Goal: Task Accomplishment & Management: Use online tool/utility

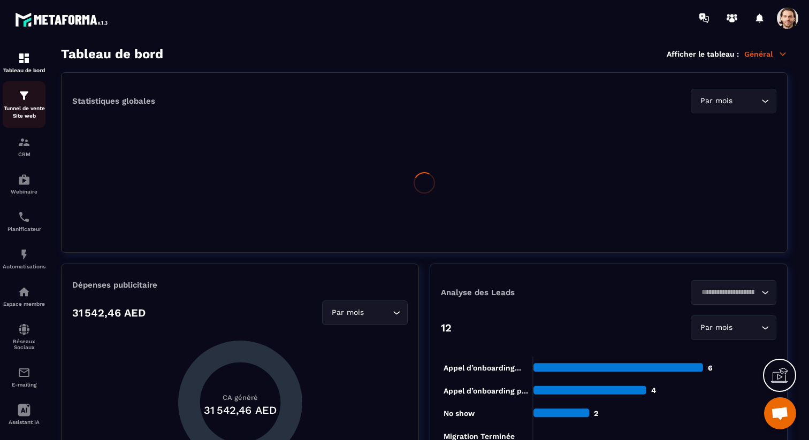
click at [20, 112] on p "Tunnel de vente Site web" at bounding box center [24, 112] width 43 height 15
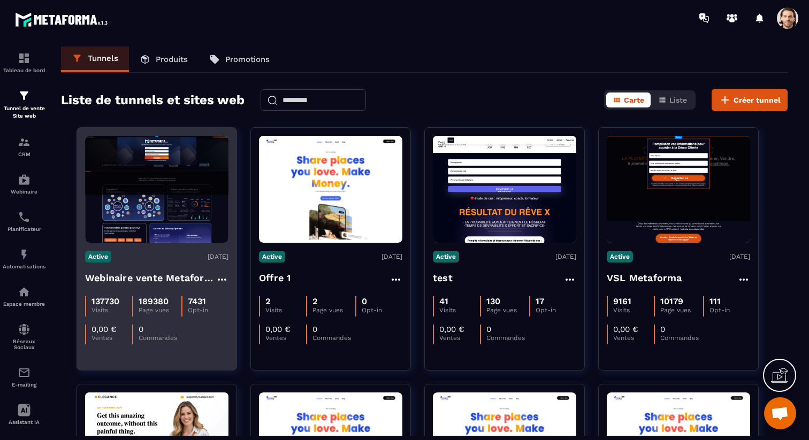
click at [163, 281] on h4 "Webinaire vente Metaforma" at bounding box center [150, 278] width 131 height 15
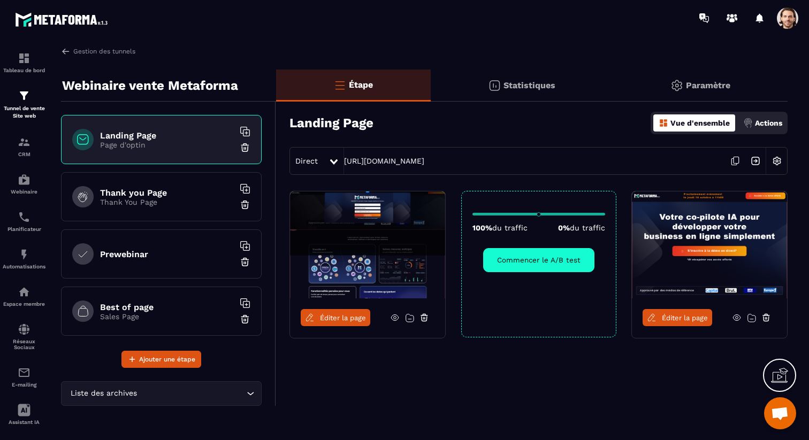
click at [735, 320] on icon at bounding box center [737, 318] width 10 height 10
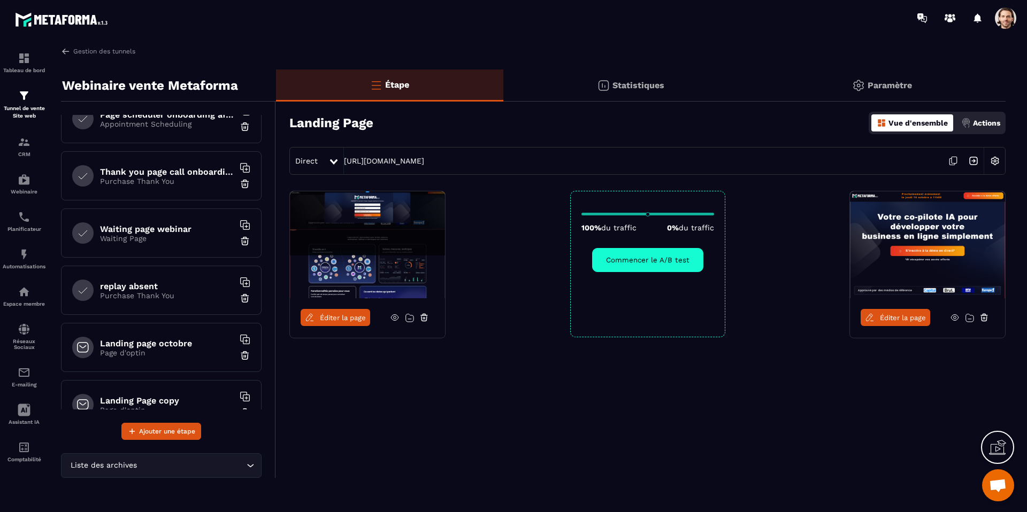
scroll to position [392, 0]
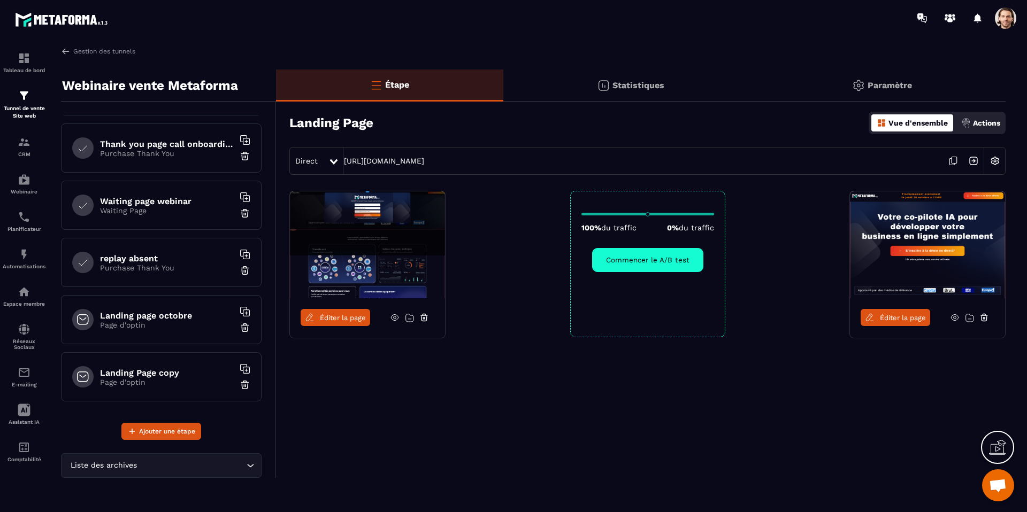
click at [174, 378] on p "Page d'optin" at bounding box center [167, 382] width 134 height 9
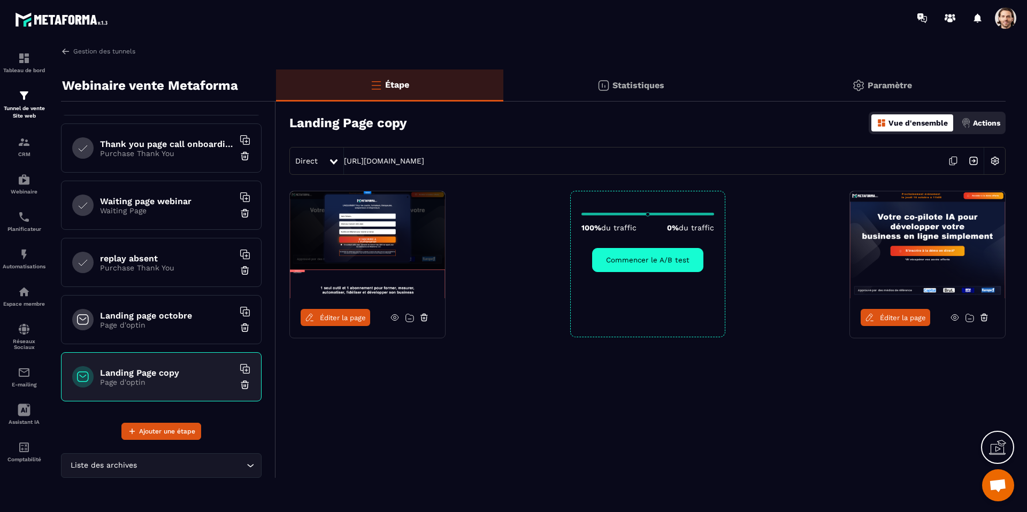
click at [193, 331] on div "Landing page octobre Page d'optin" at bounding box center [161, 319] width 201 height 49
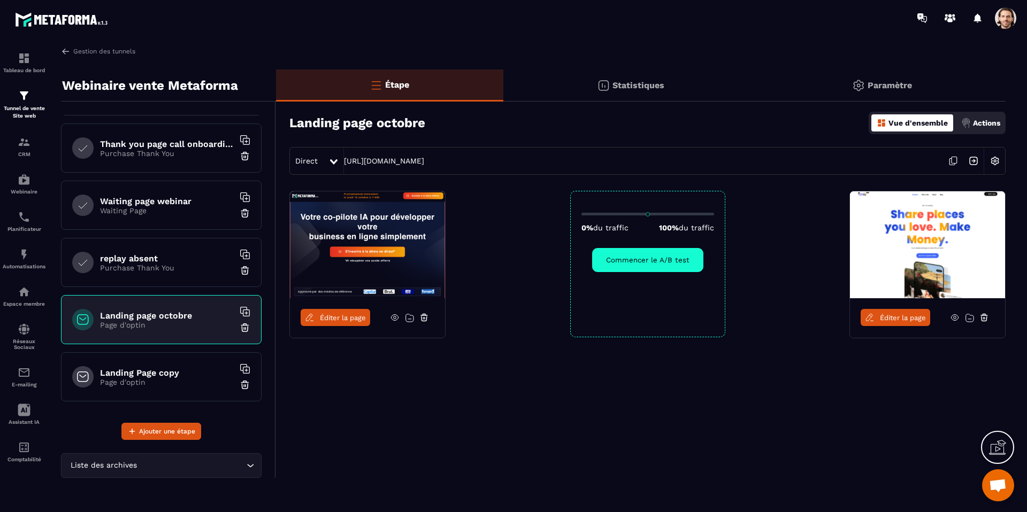
click at [177, 373] on h6 "Landing Page copy" at bounding box center [167, 373] width 134 height 10
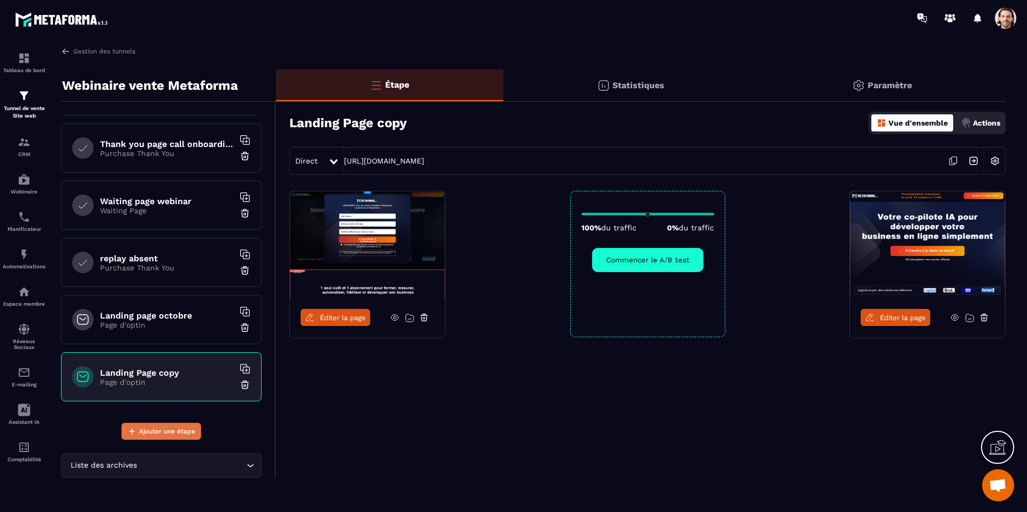
click at [170, 430] on span "Ajouter une étape" at bounding box center [167, 431] width 56 height 11
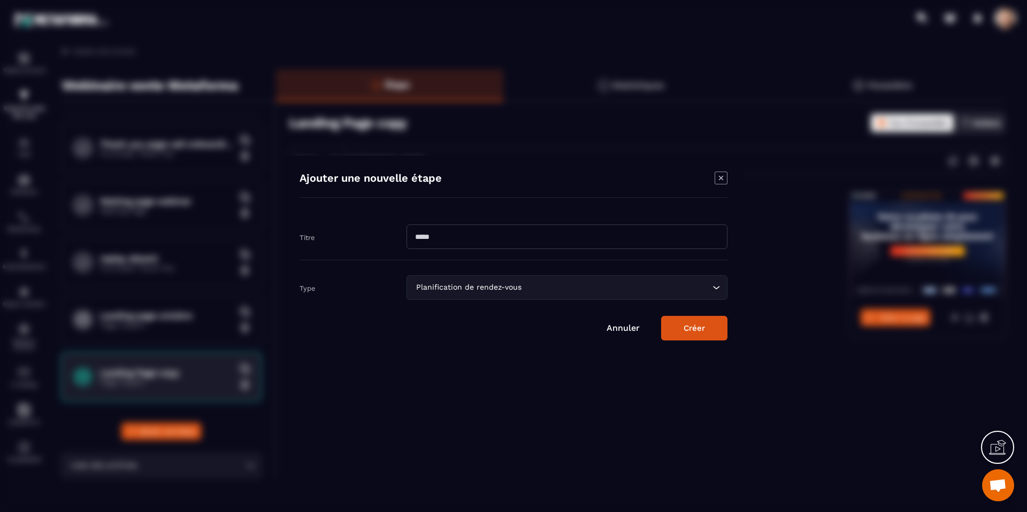
click at [455, 237] on input "Modal window" at bounding box center [567, 237] width 321 height 25
type input "**********"
click at [661, 316] on button "Créer" at bounding box center [694, 328] width 66 height 25
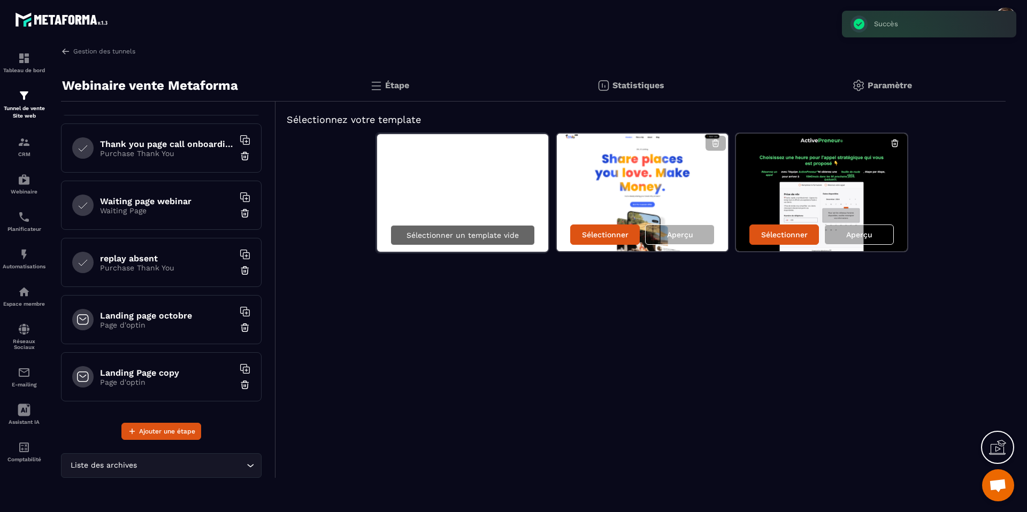
click at [463, 232] on p "Sélectionner un template vide" at bounding box center [463, 235] width 112 height 9
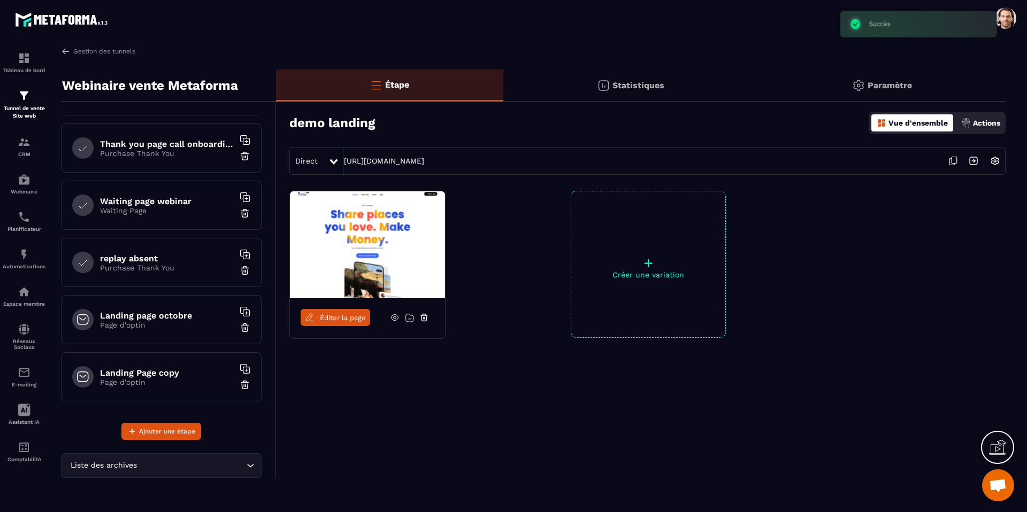
click at [357, 316] on span "Éditer la page" at bounding box center [343, 318] width 46 height 8
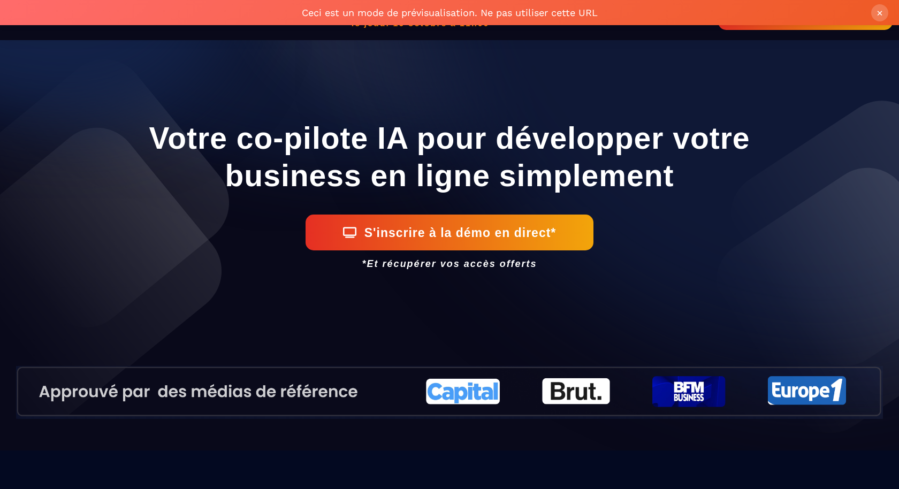
click at [442, 9] on button "×" at bounding box center [879, 12] width 17 height 17
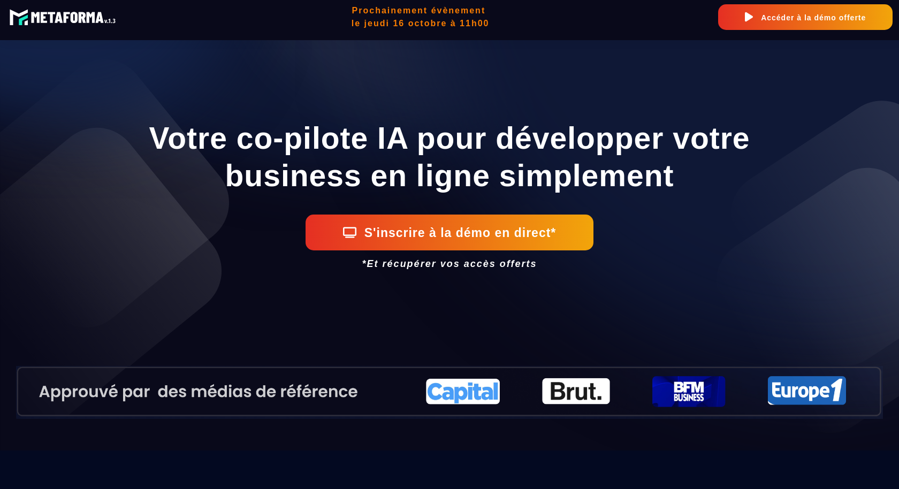
click at [426, 152] on h1 "Votre co-pilote IA pour développer votre business en ligne simplement" at bounding box center [449, 157] width 867 height 86
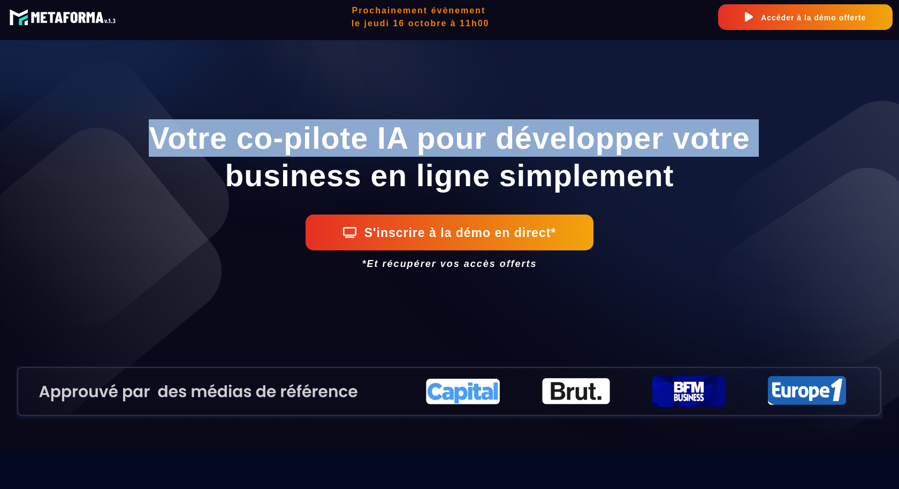
click at [427, 152] on h1 "Votre co-pilote IA pour développer votre business en ligne simplement" at bounding box center [449, 157] width 867 height 86
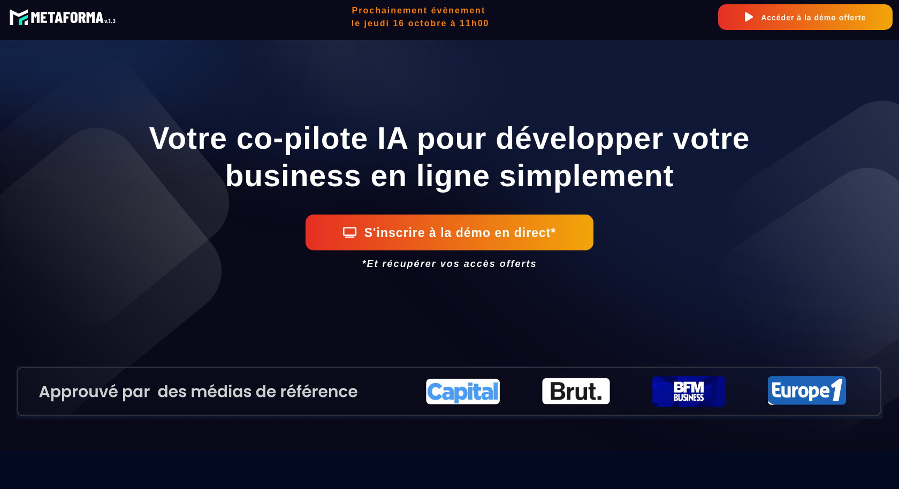
drag, startPoint x: 617, startPoint y: 171, endPoint x: 676, endPoint y: 177, distance: 59.1
click at [442, 171] on h1 "Votre co-pilote IA pour développer votre business en ligne simplement" at bounding box center [449, 157] width 867 height 86
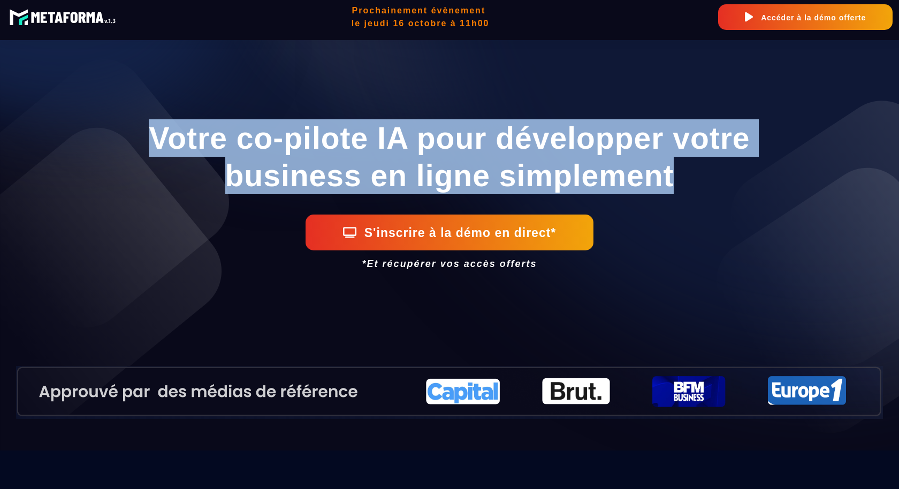
drag, startPoint x: 679, startPoint y: 180, endPoint x: 156, endPoint y: 133, distance: 524.7
click at [156, 133] on h1 "Votre co-pilote IA pour développer votre business en ligne simplement" at bounding box center [449, 157] width 867 height 86
copy h1 "Votre co-pilote IA pour développer votre business en ligne simplement"
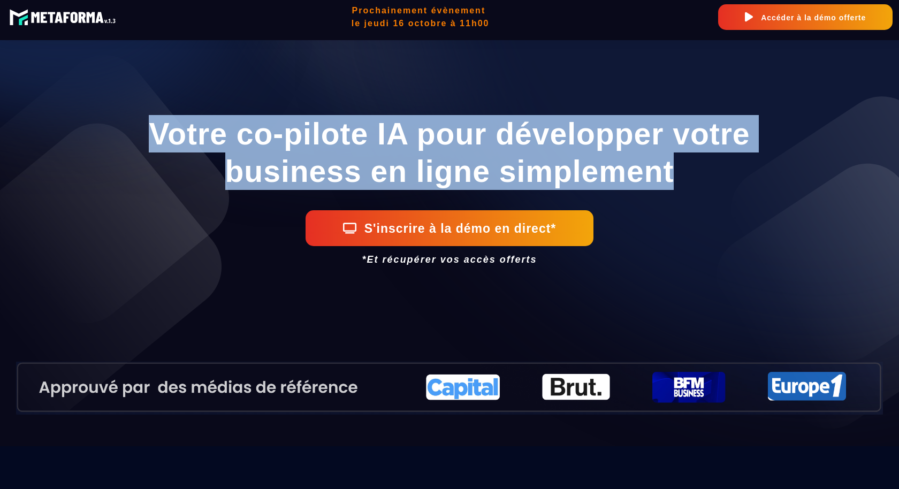
scroll to position [4, 0]
click at [330, 137] on h1 "Votre co-pilote IA pour développer votre business en ligne simplement" at bounding box center [449, 153] width 867 height 86
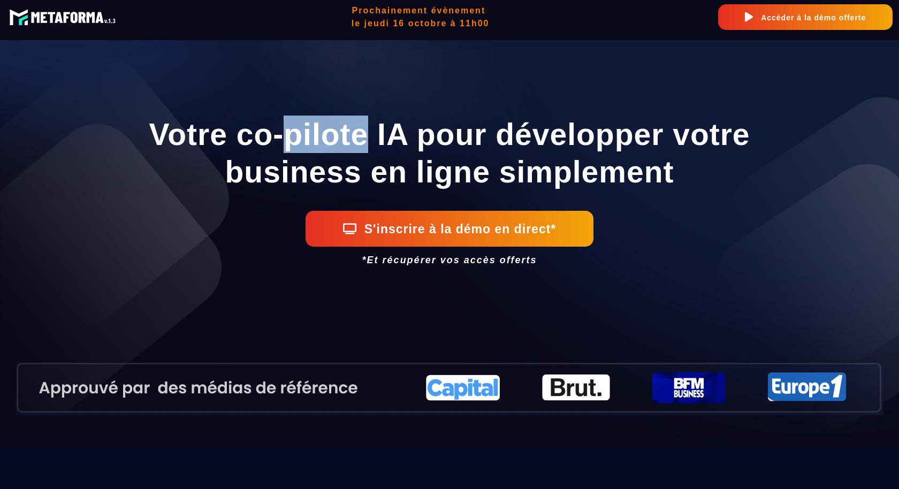
click at [330, 137] on h1 "Votre co-pilote IA pour développer votre business en ligne simplement" at bounding box center [449, 153] width 867 height 86
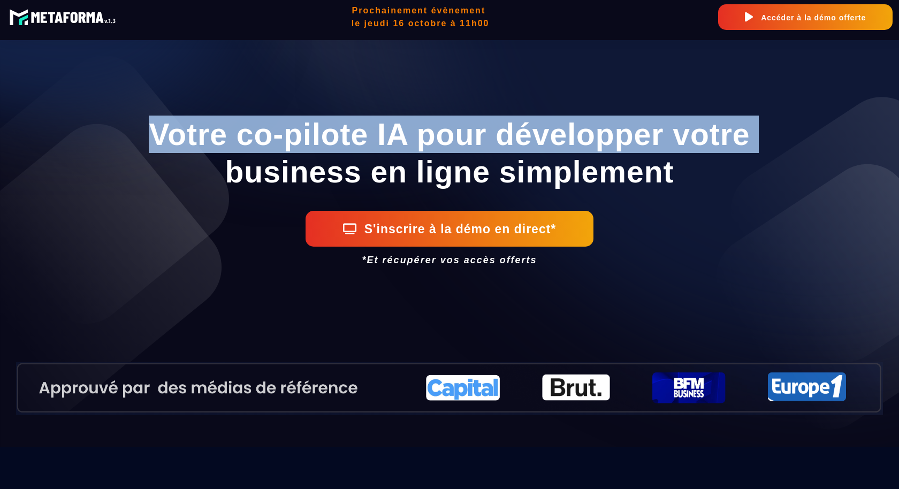
click at [330, 137] on h1 "Votre co-pilote IA pour développer votre business en ligne simplement" at bounding box center [449, 153] width 867 height 86
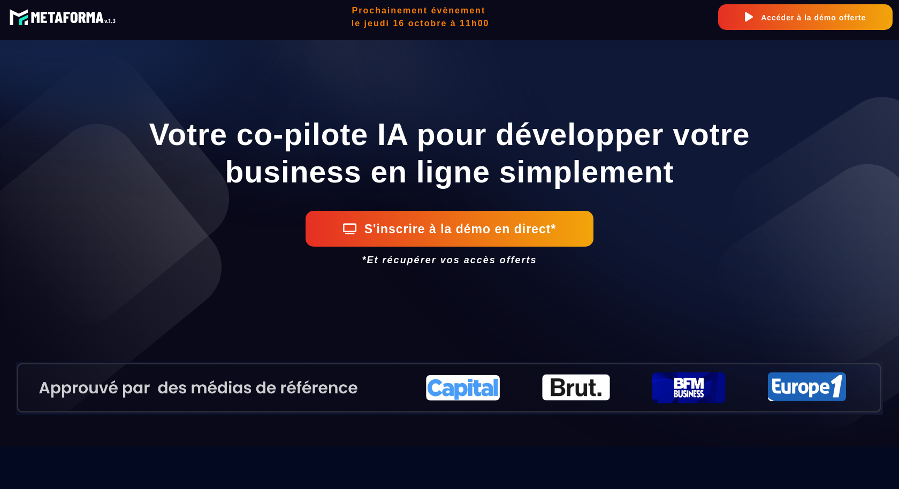
click at [442, 159] on h1 "Votre co-pilote IA pour développer votre business en ligne simplement" at bounding box center [449, 153] width 867 height 86
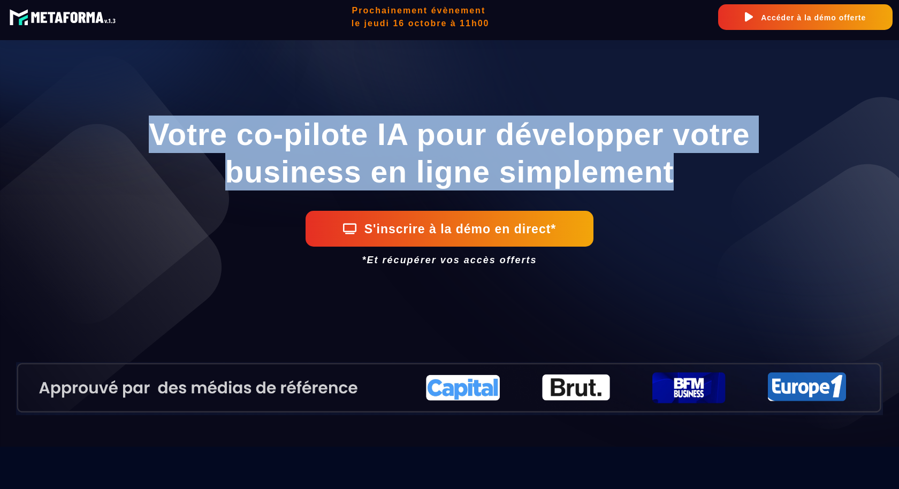
drag, startPoint x: 671, startPoint y: 164, endPoint x: 151, endPoint y: 130, distance: 521.1
click at [151, 130] on h1 "Votre co-pilote IA pour développer votre business en ligne simplement" at bounding box center [449, 153] width 867 height 86
copy h1 "Votre co-pilote IA pour développer votre business en ligne simplement"
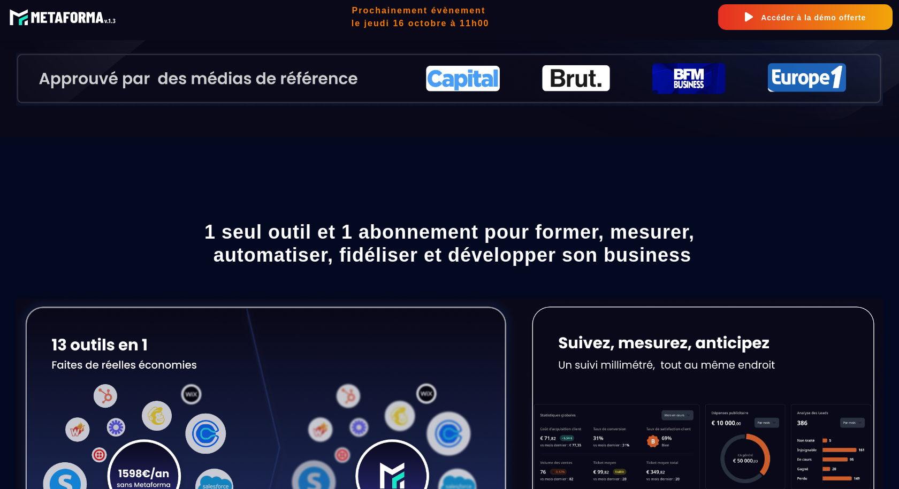
scroll to position [327, 0]
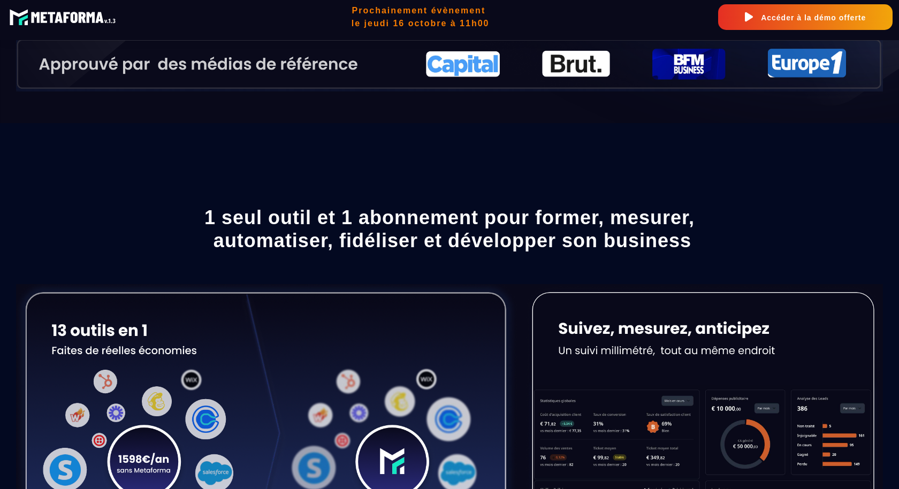
click at [442, 221] on h1 "1 seul outil et 1 abonnement pour former, mesurer, automatiser, fidéliser et dé…" at bounding box center [449, 229] width 867 height 57
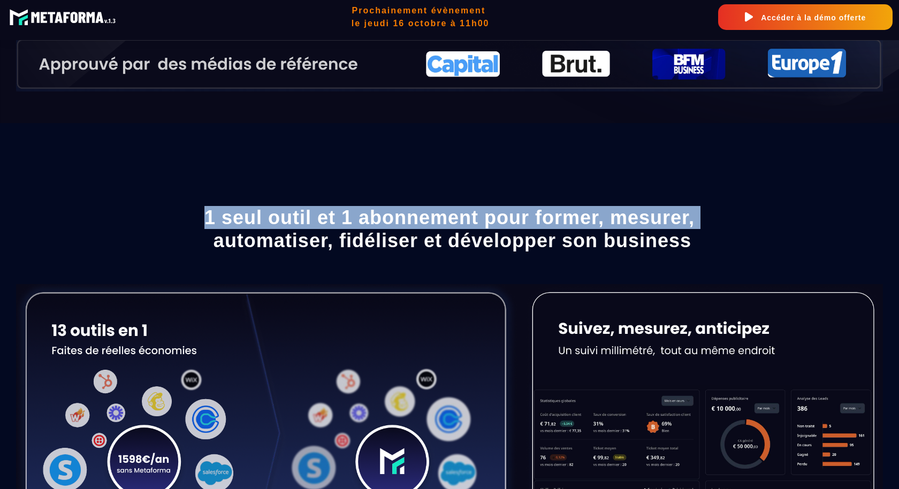
click at [442, 221] on h1 "1 seul outil et 1 abonnement pour former, mesurer, automatiser, fidéliser et dé…" at bounding box center [449, 229] width 867 height 57
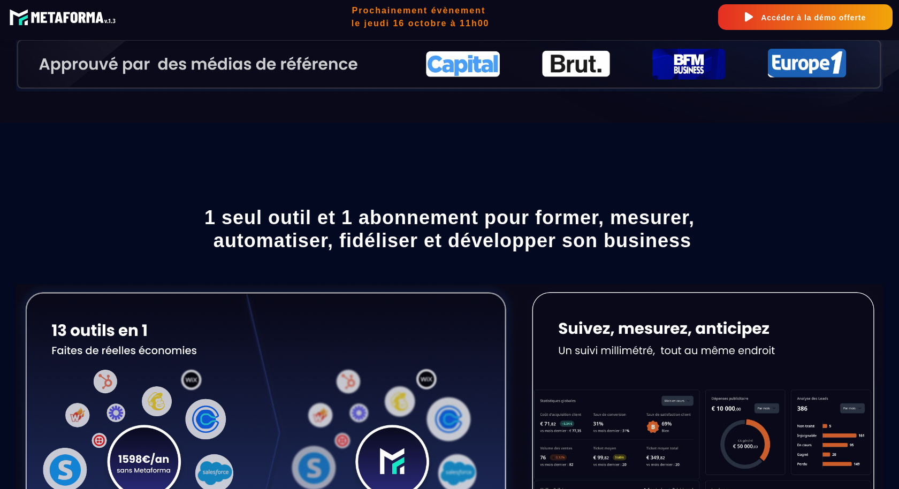
click at [442, 257] on h1 "1 seul outil et 1 abonnement pour former, mesurer, automatiser, fidéliser et dé…" at bounding box center [449, 229] width 867 height 57
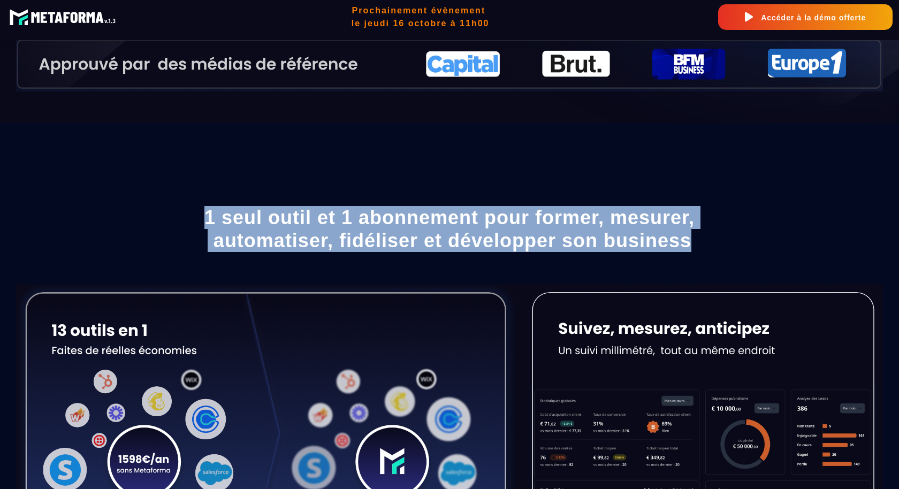
drag, startPoint x: 717, startPoint y: 250, endPoint x: 183, endPoint y: 225, distance: 535.0
click at [183, 225] on h1 "1 seul outil et 1 abonnement pour former, mesurer, automatiser, fidéliser et dé…" at bounding box center [449, 229] width 867 height 57
copy h1 "1 seul outil et 1 abonnement pour former, mesurer, automatiser, fidéliser et dé…"
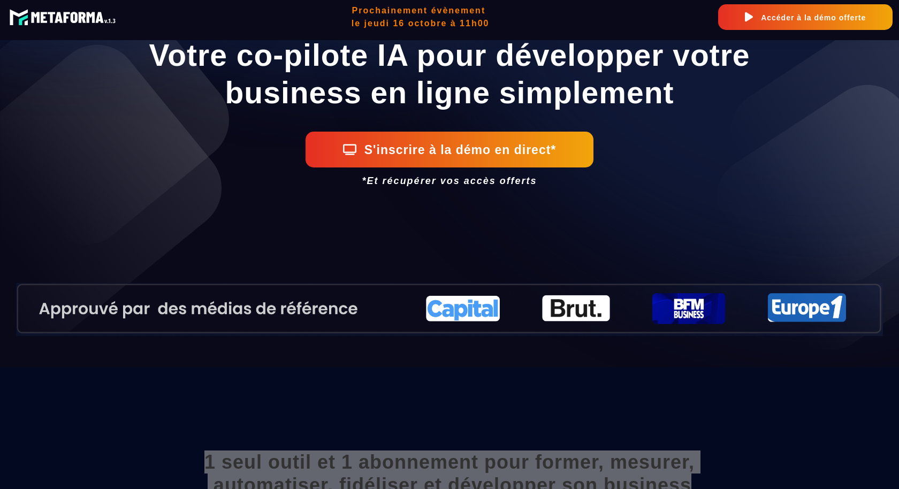
scroll to position [21, 0]
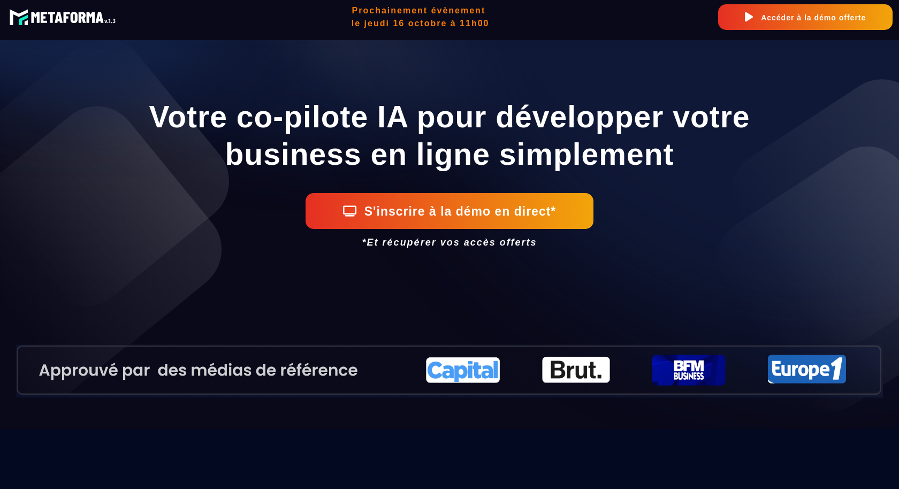
click at [442, 239] on h2 "*Et récupérer vos accès offerts" at bounding box center [449, 242] width 867 height 19
click at [442, 240] on h2 "*Et récupérer vos accès offerts" at bounding box center [449, 242] width 867 height 19
click at [442, 241] on icon "*Et récupérer vos accès offerts" at bounding box center [449, 242] width 175 height 11
click at [442, 242] on icon "*Et récupérer vos accès offerts" at bounding box center [449, 242] width 175 height 11
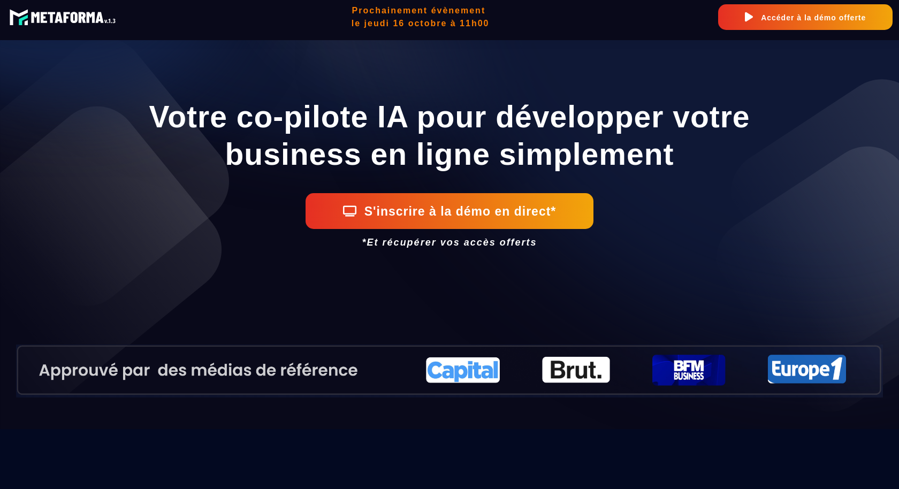
click at [442, 242] on icon "*Et récupérer vos accès offerts" at bounding box center [449, 242] width 175 height 11
copy icon
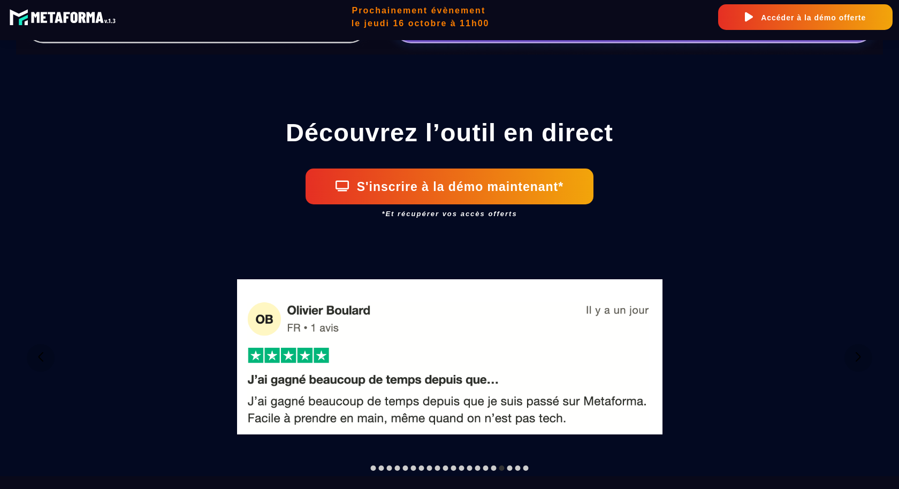
scroll to position [1161, 0]
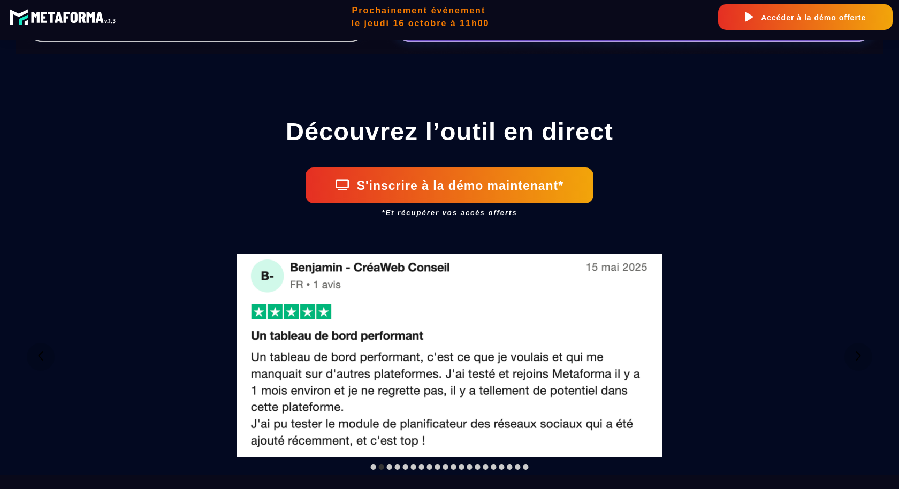
click at [442, 131] on h1 "Découvrez l’outil en direct" at bounding box center [449, 131] width 867 height 41
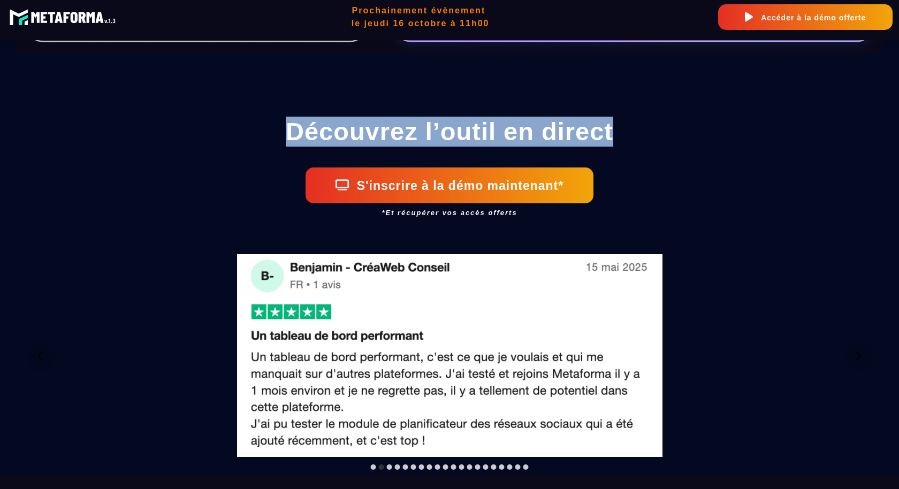
click at [442, 131] on h1 "Découvrez l’outil en direct" at bounding box center [449, 131] width 867 height 41
copy h1 "Découvrez l’outil en direct"
